Goal: Task Accomplishment & Management: Complete application form

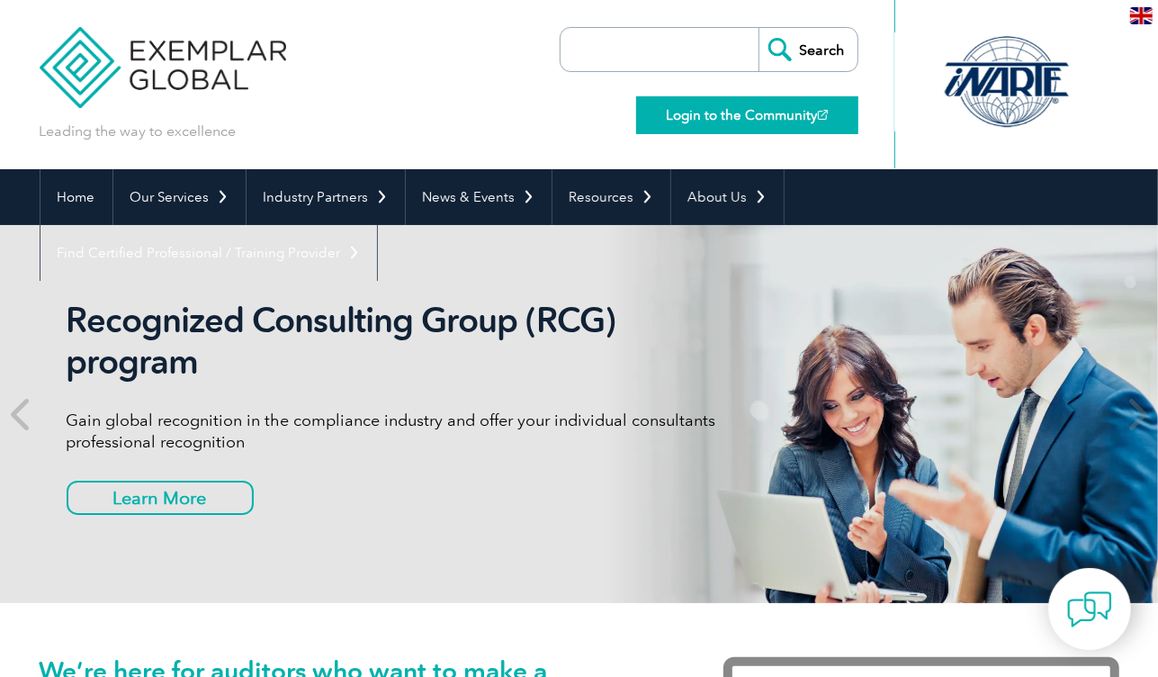
click at [769, 113] on link "Login to the Community" at bounding box center [747, 115] width 222 height 38
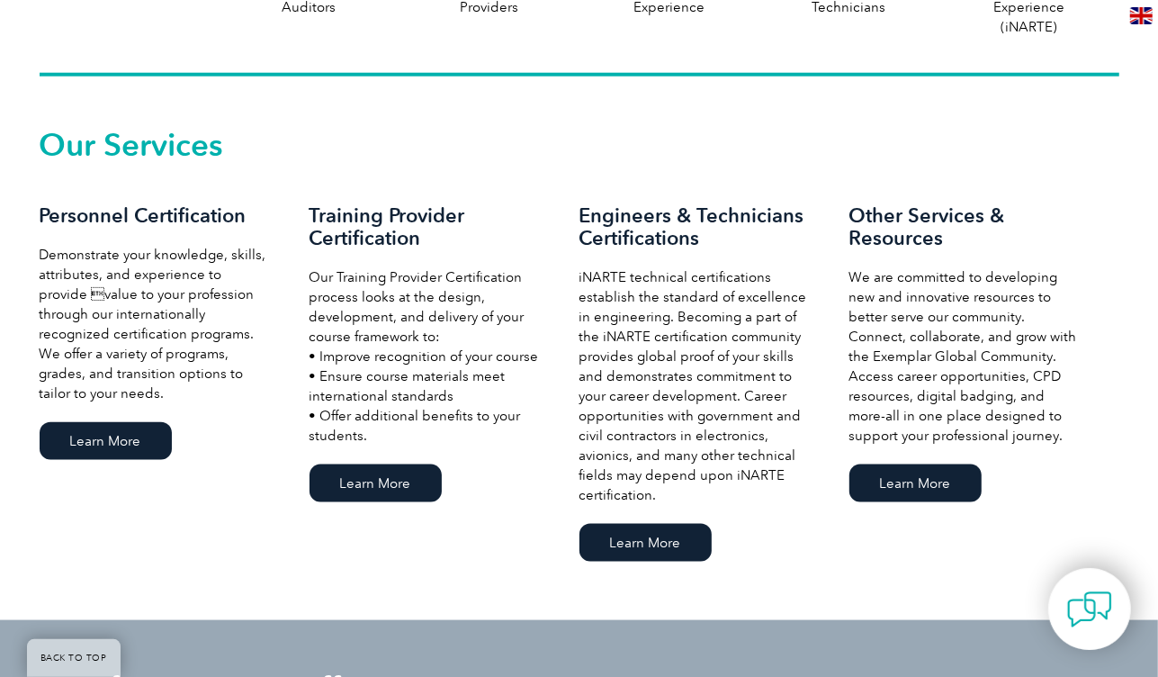
scroll to position [1170, 0]
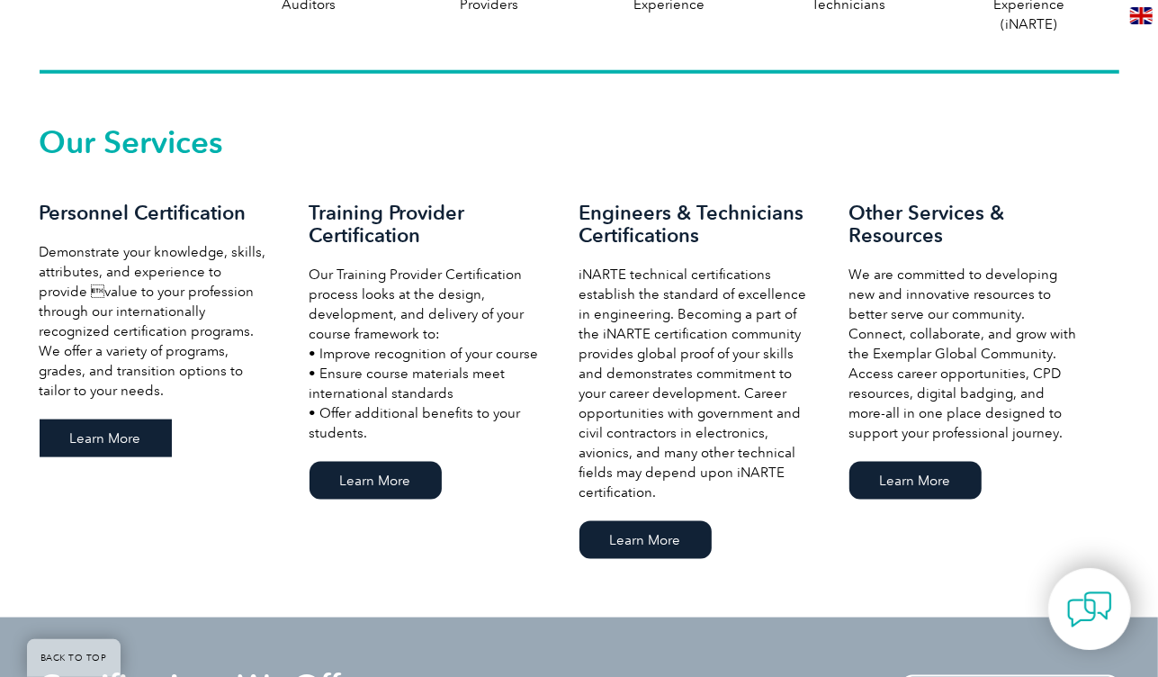
click at [121, 442] on link "Learn More" at bounding box center [106, 438] width 132 height 38
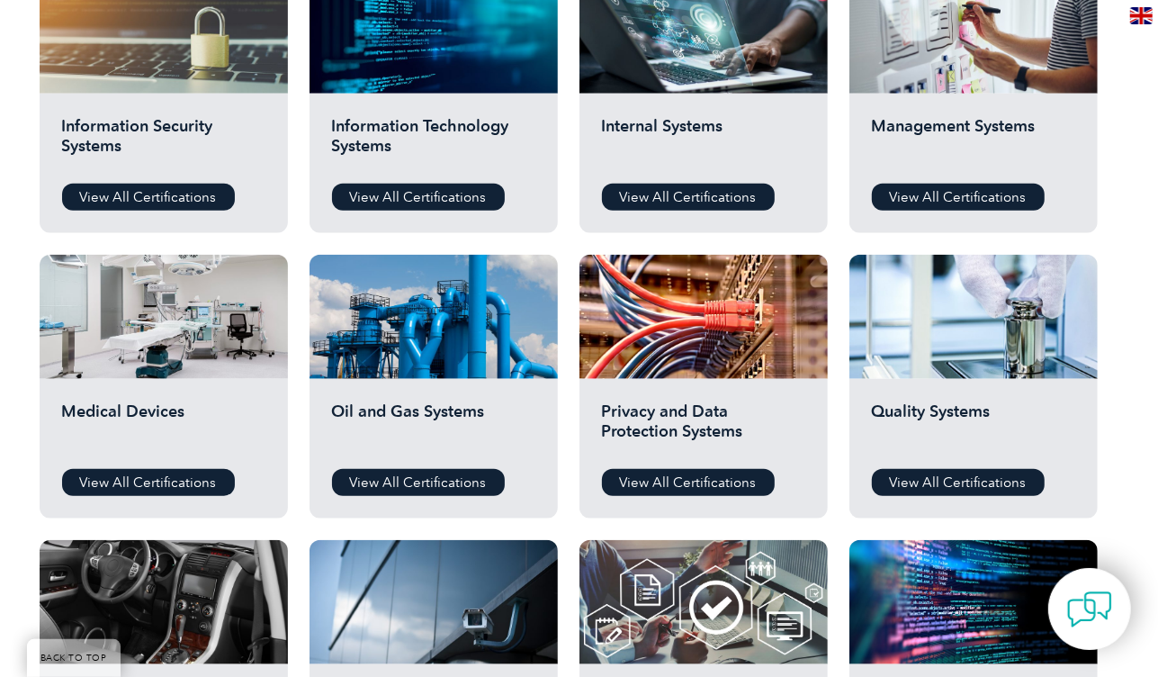
scroll to position [1080, 0]
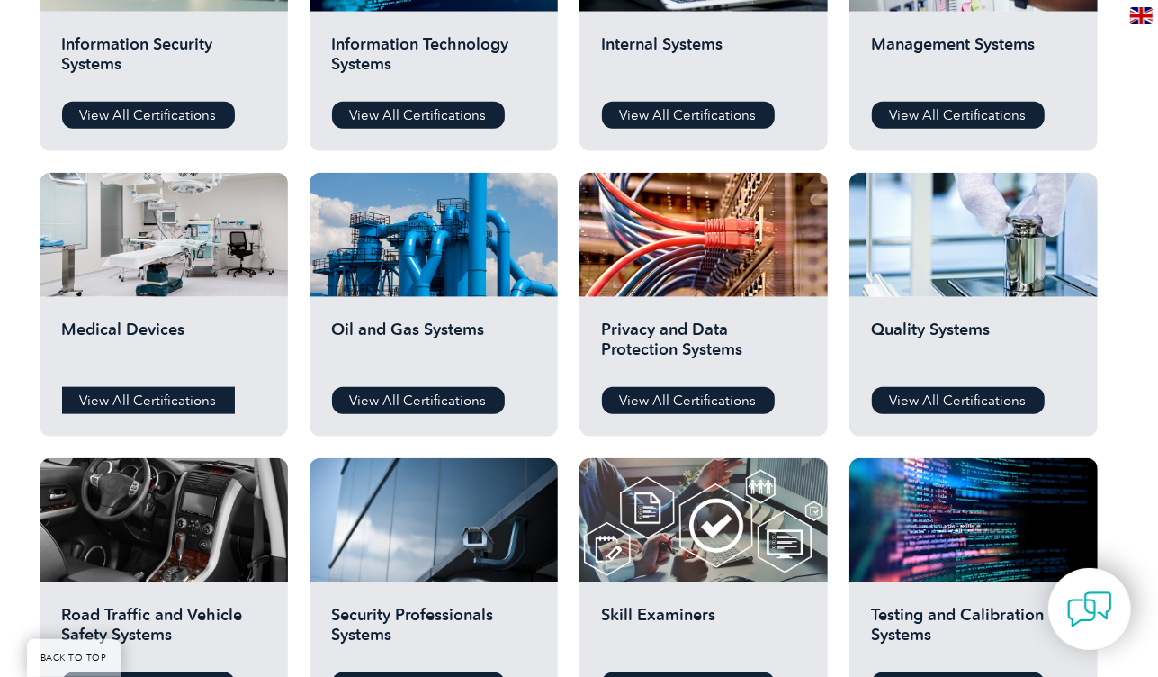
click at [202, 400] on link "View All Certifications" at bounding box center [148, 400] width 173 height 27
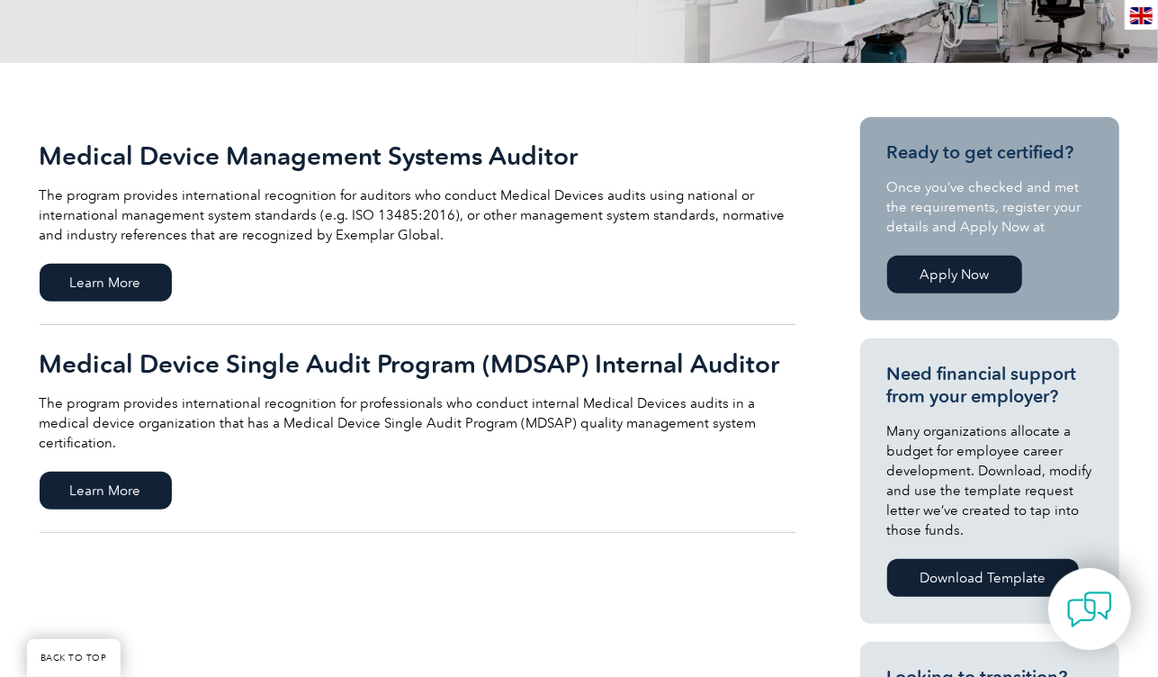
scroll to position [360, 0]
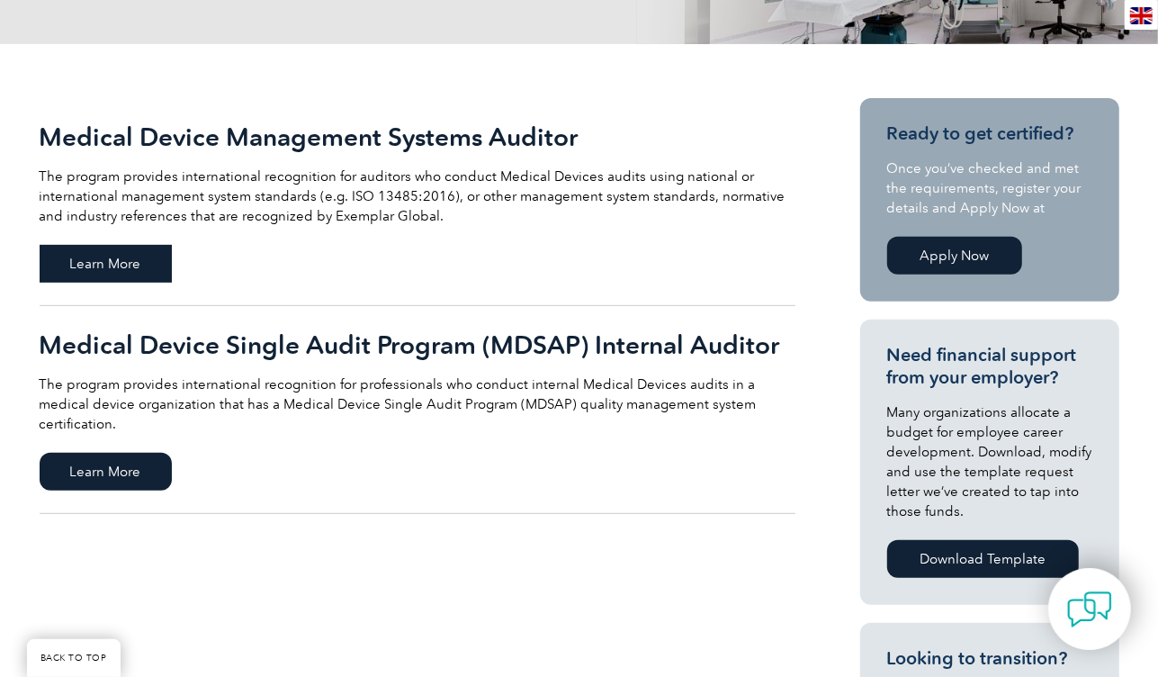
click at [156, 260] on span "Learn More" at bounding box center [106, 264] width 132 height 38
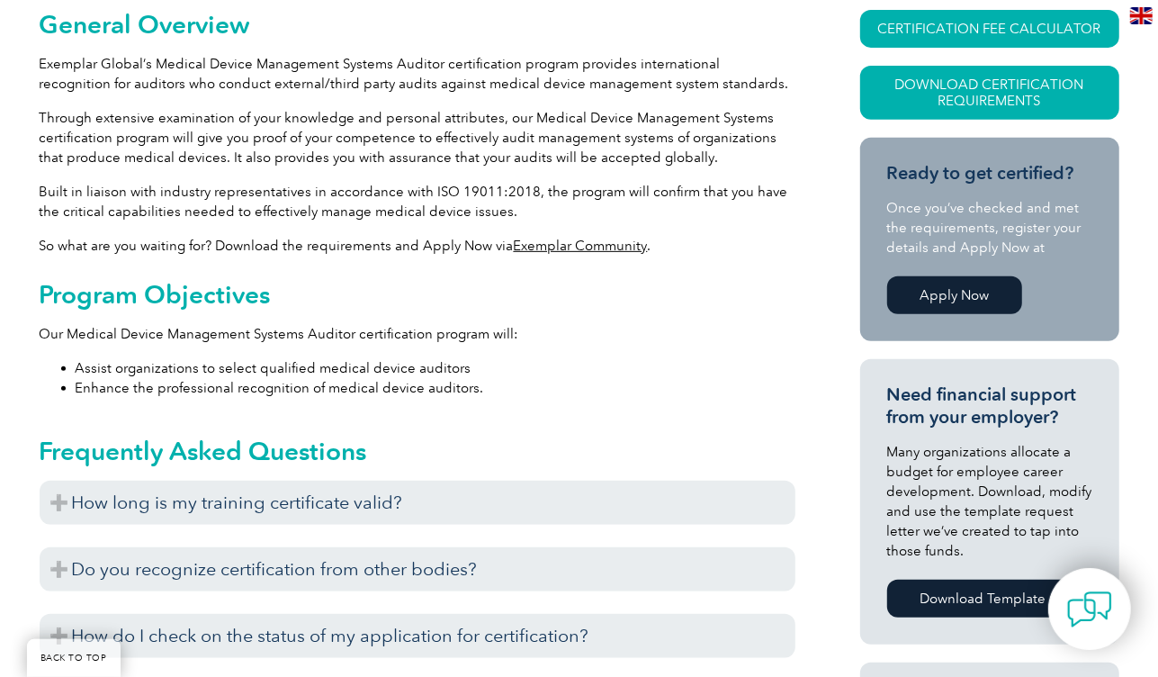
scroll to position [450, 0]
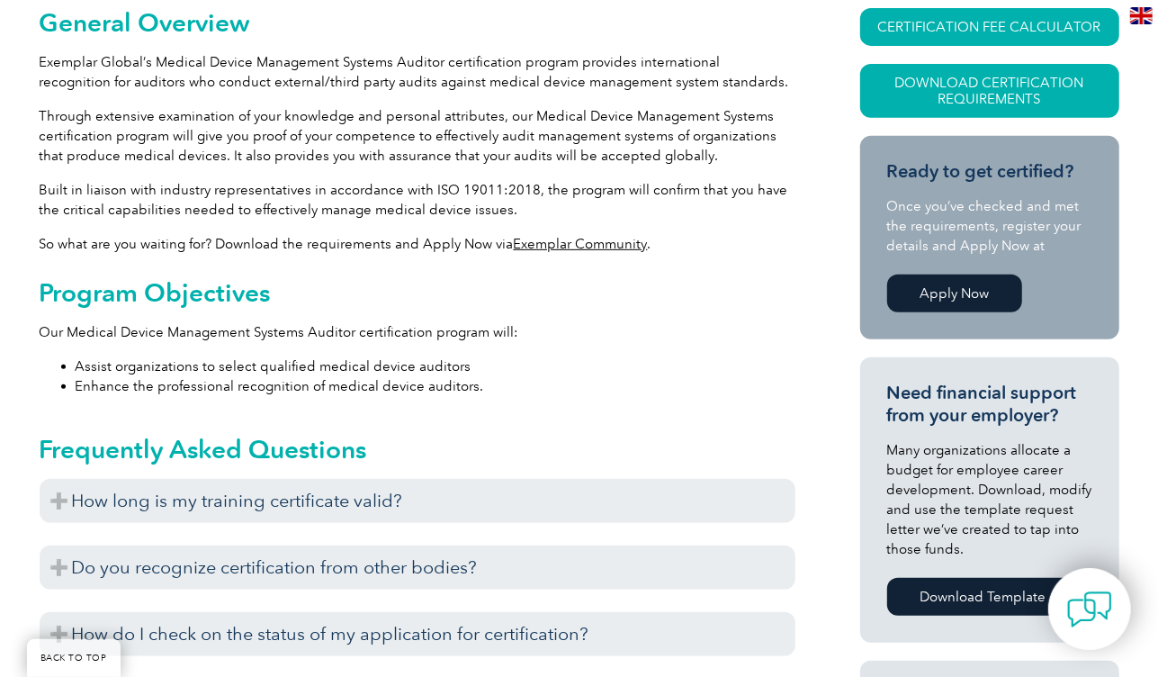
click at [947, 282] on link "Apply Now" at bounding box center [954, 293] width 135 height 38
